Goal: Leave review/rating

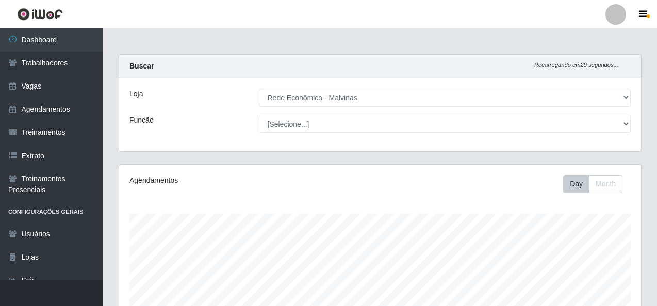
select select "194"
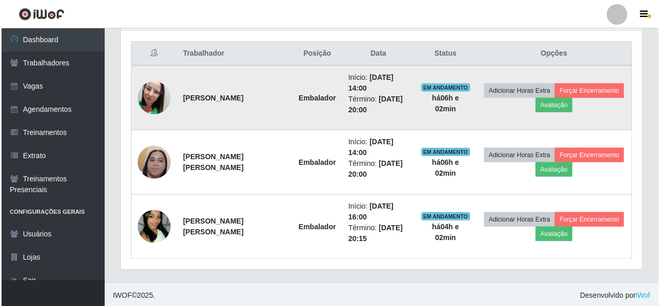
scroll to position [214, 522]
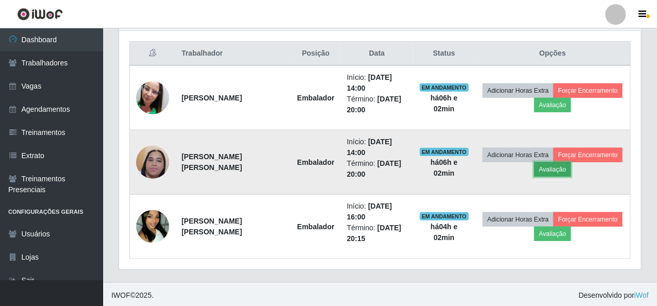
click at [547, 163] on button "Avaliação" at bounding box center [552, 169] width 37 height 14
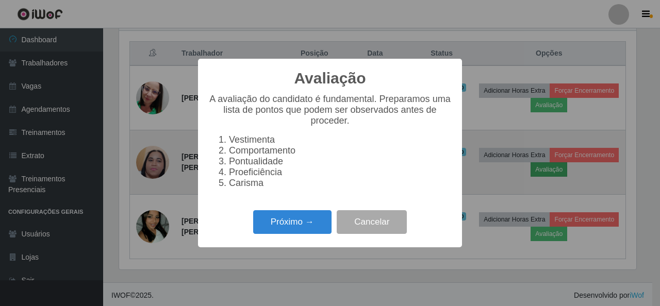
scroll to position [214, 518]
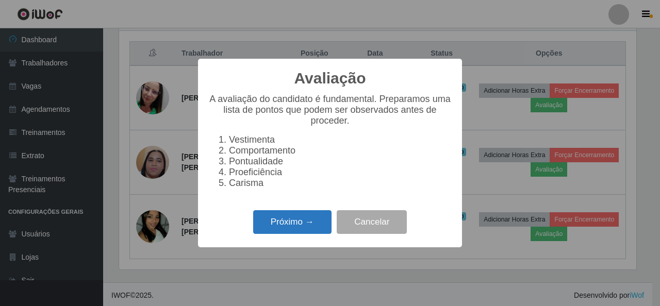
click at [302, 217] on button "Próximo →" at bounding box center [292, 222] width 78 height 24
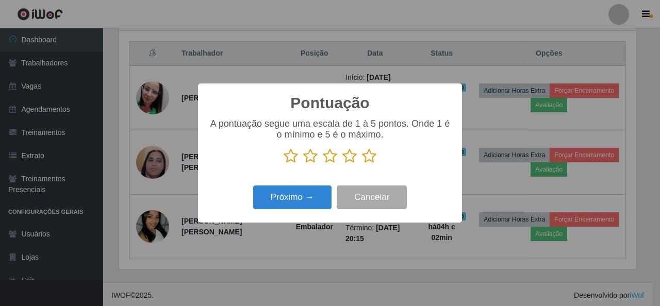
click at [370, 157] on icon at bounding box center [369, 155] width 14 height 15
click at [362, 164] on input "radio" at bounding box center [362, 164] width 0 height 0
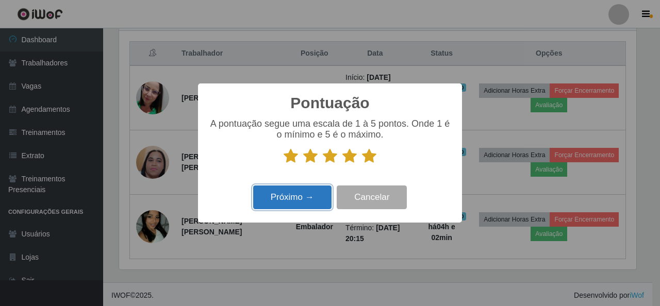
click at [305, 193] on button "Próximo →" at bounding box center [292, 198] width 78 height 24
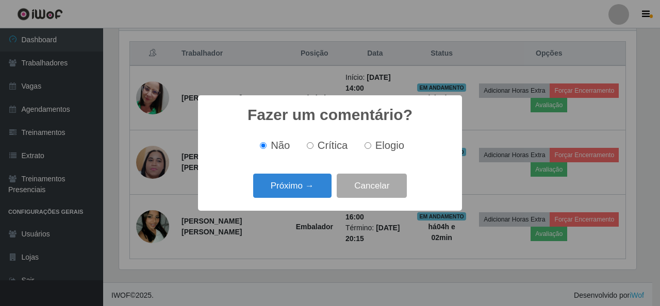
click at [365, 148] on input "Elogio" at bounding box center [367, 145] width 7 height 7
radio input "true"
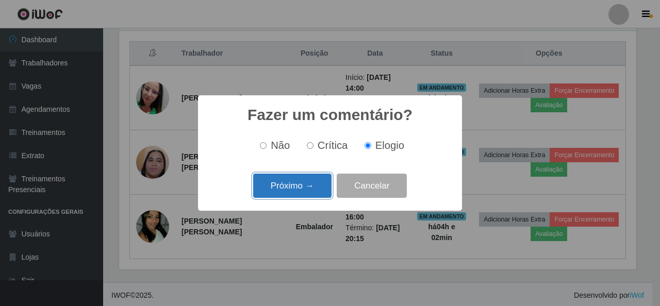
click at [298, 188] on button "Próximo →" at bounding box center [292, 186] width 78 height 24
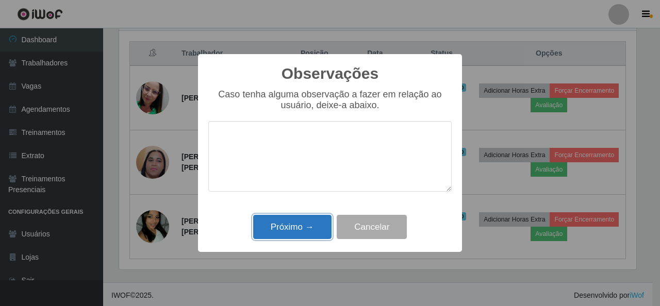
click at [298, 235] on button "Próximo →" at bounding box center [292, 227] width 78 height 24
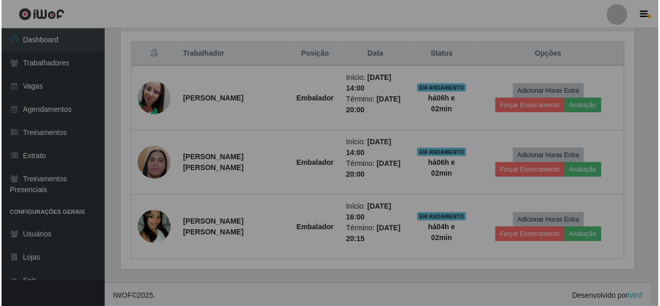
scroll to position [214, 522]
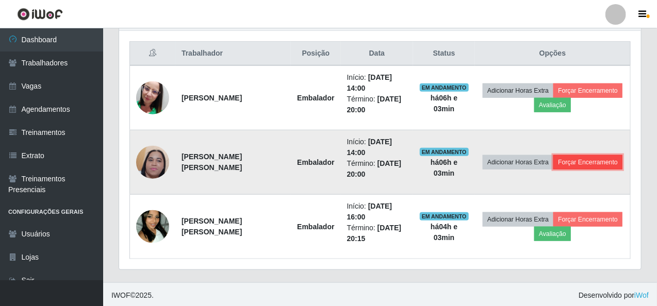
click at [595, 160] on button "Forçar Encerramento" at bounding box center [587, 162] width 69 height 14
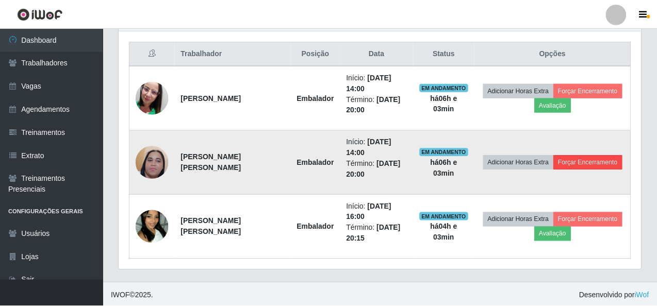
scroll to position [214, 518]
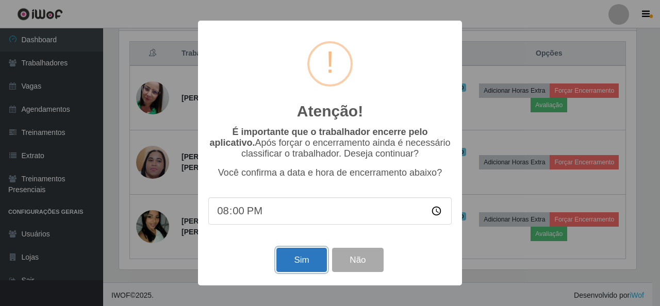
click at [297, 263] on button "Sim" at bounding box center [301, 260] width 50 height 24
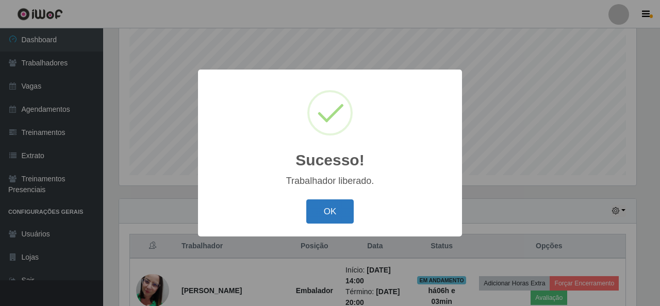
click at [329, 214] on button "OK" at bounding box center [330, 211] width 48 height 24
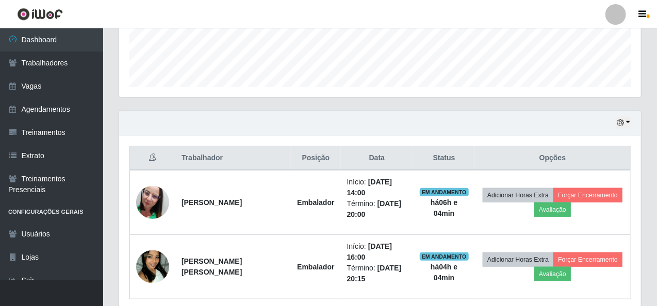
scroll to position [322, 0]
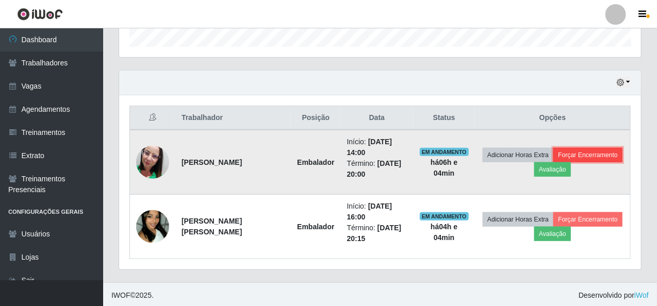
click at [583, 153] on button "Forçar Encerramento" at bounding box center [587, 155] width 69 height 14
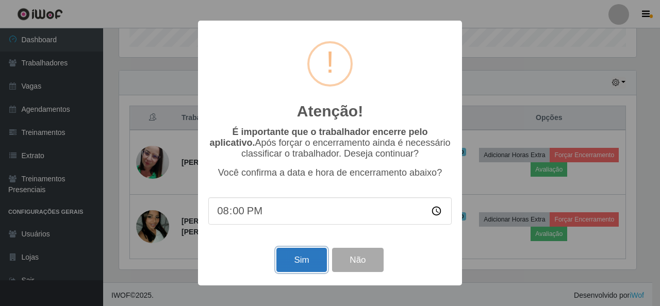
click at [302, 271] on button "Sim" at bounding box center [301, 260] width 50 height 24
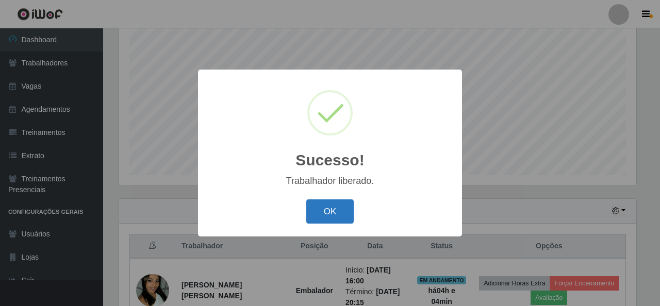
click at [332, 213] on button "OK" at bounding box center [330, 211] width 48 height 24
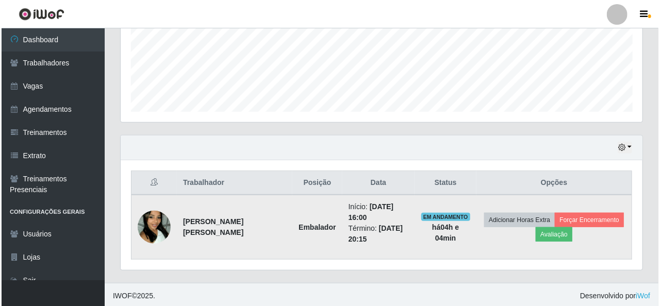
scroll to position [258, 0]
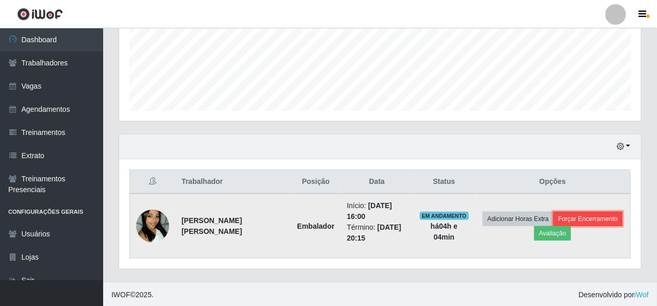
click at [573, 219] on button "Forçar Encerramento" at bounding box center [587, 219] width 69 height 14
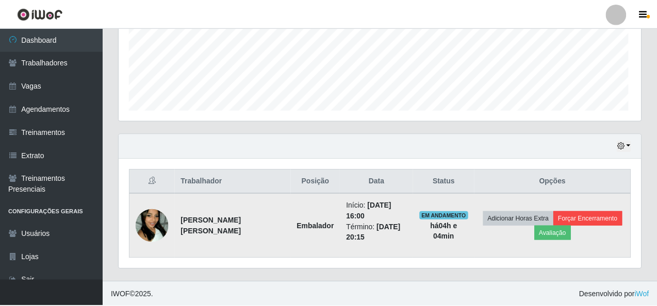
scroll to position [214, 518]
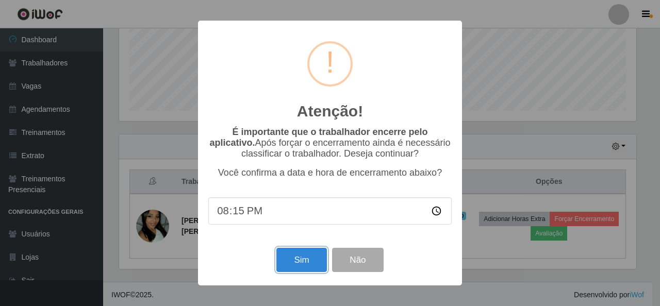
click at [309, 262] on button "Sim" at bounding box center [301, 260] width 50 height 24
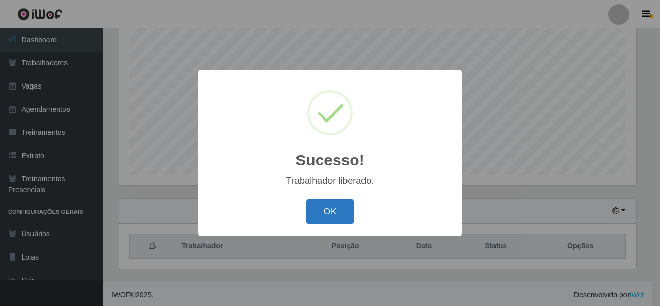
click at [322, 214] on button "OK" at bounding box center [330, 211] width 48 height 24
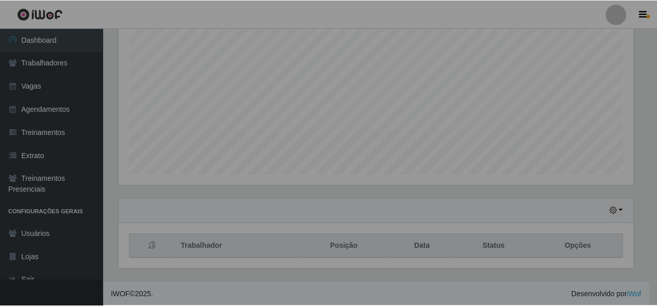
scroll to position [214, 522]
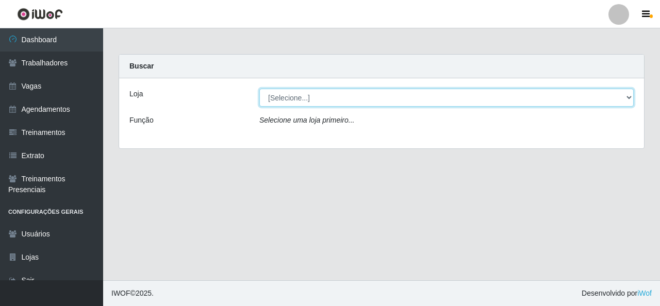
click at [328, 93] on select "[Selecione...] Rede Econômico - Malvinas Rede Econômico - Prata" at bounding box center [446, 98] width 374 height 18
select select "194"
click at [259, 89] on select "[Selecione...] Rede Econômico - Malvinas Rede Econômico - Prata" at bounding box center [446, 98] width 374 height 18
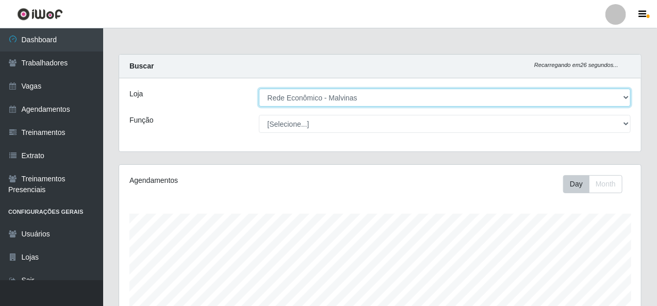
scroll to position [193, 0]
